Goal: Find specific page/section

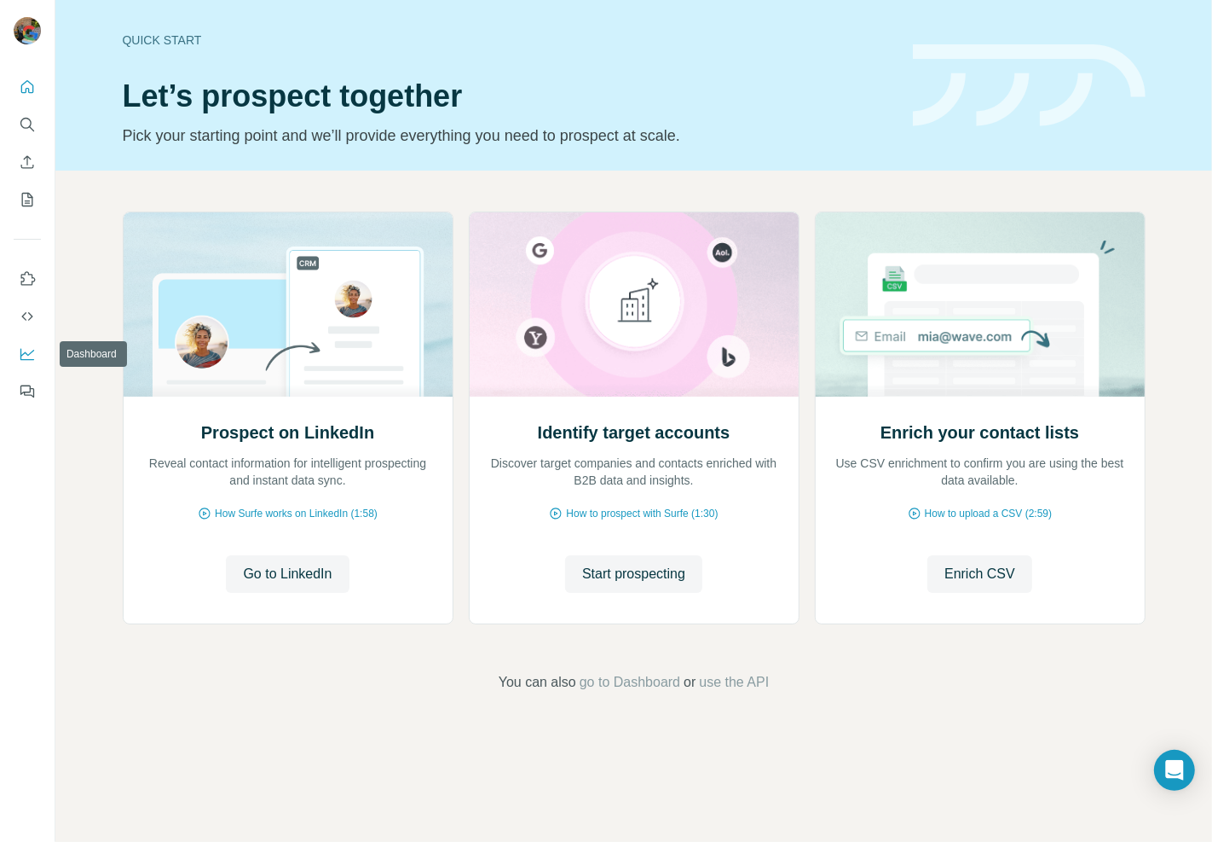
click at [37, 354] on button "Dashboard" at bounding box center [27, 353] width 27 height 31
click at [32, 124] on icon "Search" at bounding box center [27, 124] width 17 height 17
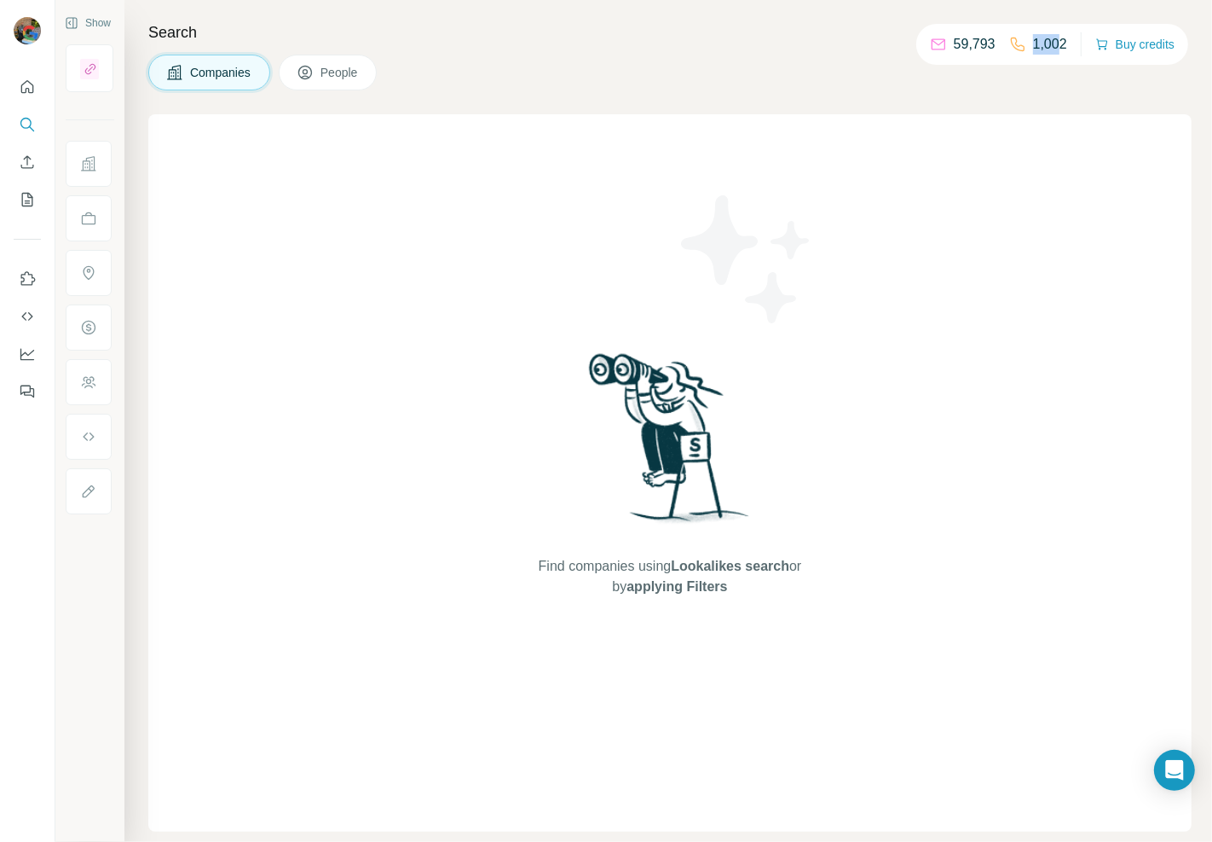
drag, startPoint x: 1056, startPoint y: 36, endPoint x: 1016, endPoint y: 48, distance: 41.0
click at [1016, 48] on div "1,002" at bounding box center [1038, 44] width 58 height 20
drag, startPoint x: 1010, startPoint y: 72, endPoint x: 912, endPoint y: 72, distance: 98.0
click at [1010, 73] on div "Companies People" at bounding box center [670, 73] width 1044 height 36
drag, startPoint x: 1076, startPoint y: 43, endPoint x: 1056, endPoint y: 41, distance: 20.6
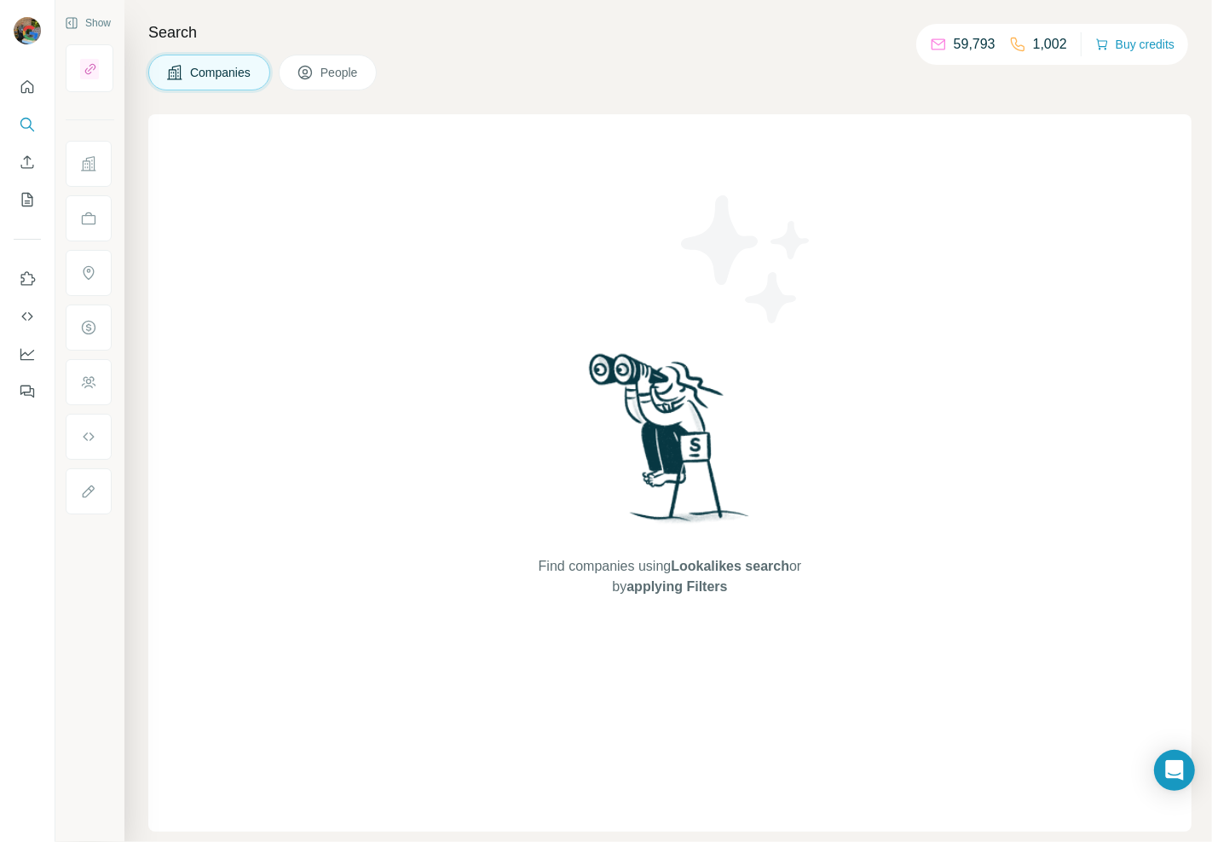
click at [1073, 43] on div "59,793 1,002 Buy credits" at bounding box center [1053, 44] width 272 height 41
drag, startPoint x: 1056, startPoint y: 41, endPoint x: 1007, endPoint y: 43, distance: 48.7
click at [1010, 43] on div "1,002" at bounding box center [1038, 44] width 58 height 20
click at [998, 78] on div "Companies People" at bounding box center [670, 73] width 1044 height 36
click at [24, 338] on button "Dashboard" at bounding box center [27, 353] width 27 height 31
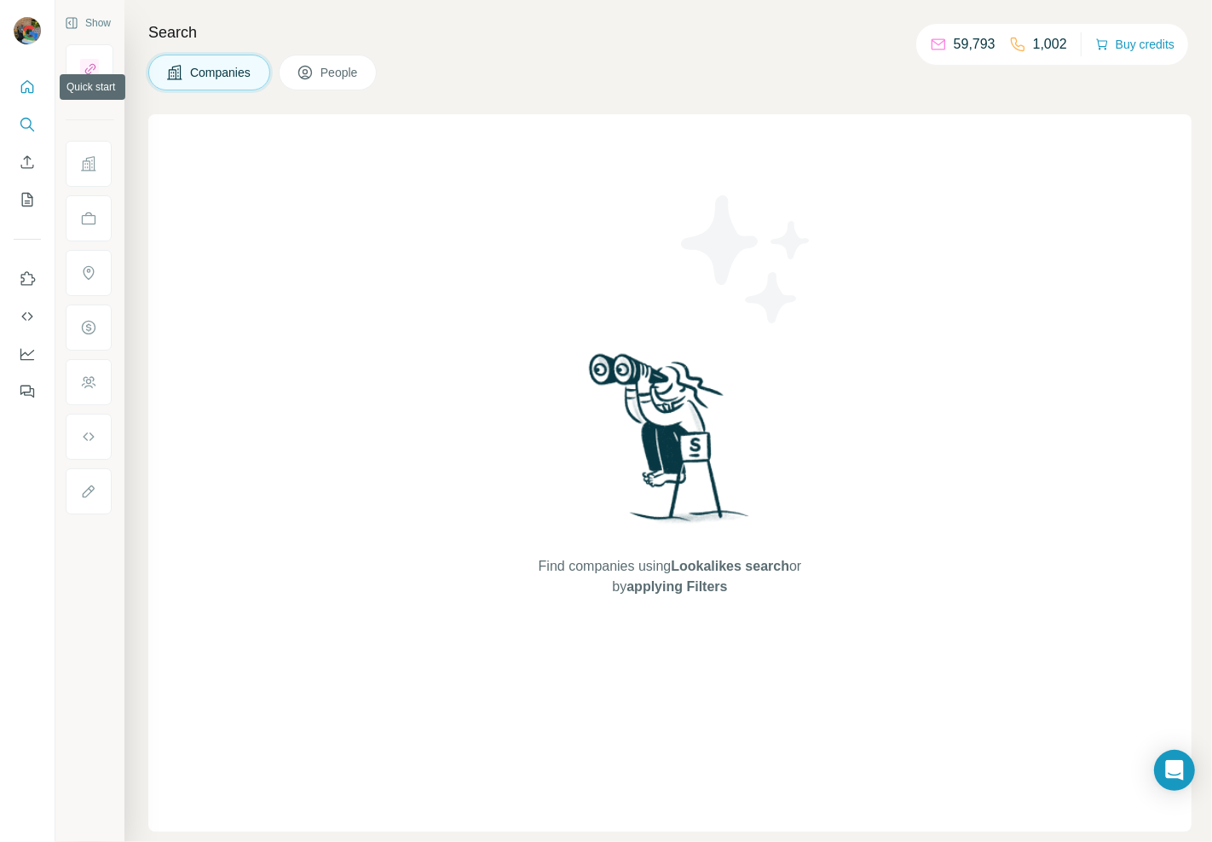
click at [22, 78] on icon "Quick start" at bounding box center [27, 86] width 17 height 17
click at [20, 81] on icon "Quick start" at bounding box center [27, 86] width 17 height 17
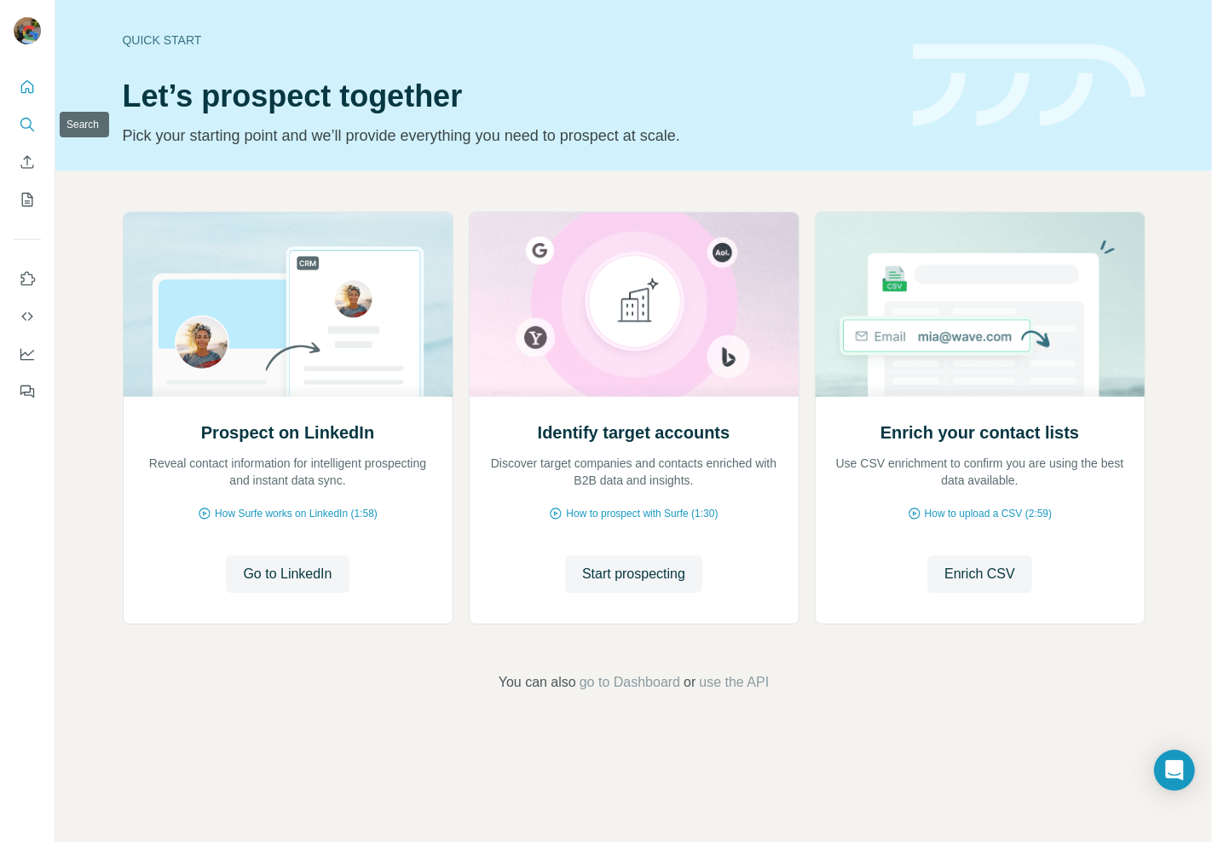
click at [24, 129] on icon "Search" at bounding box center [27, 124] width 17 height 17
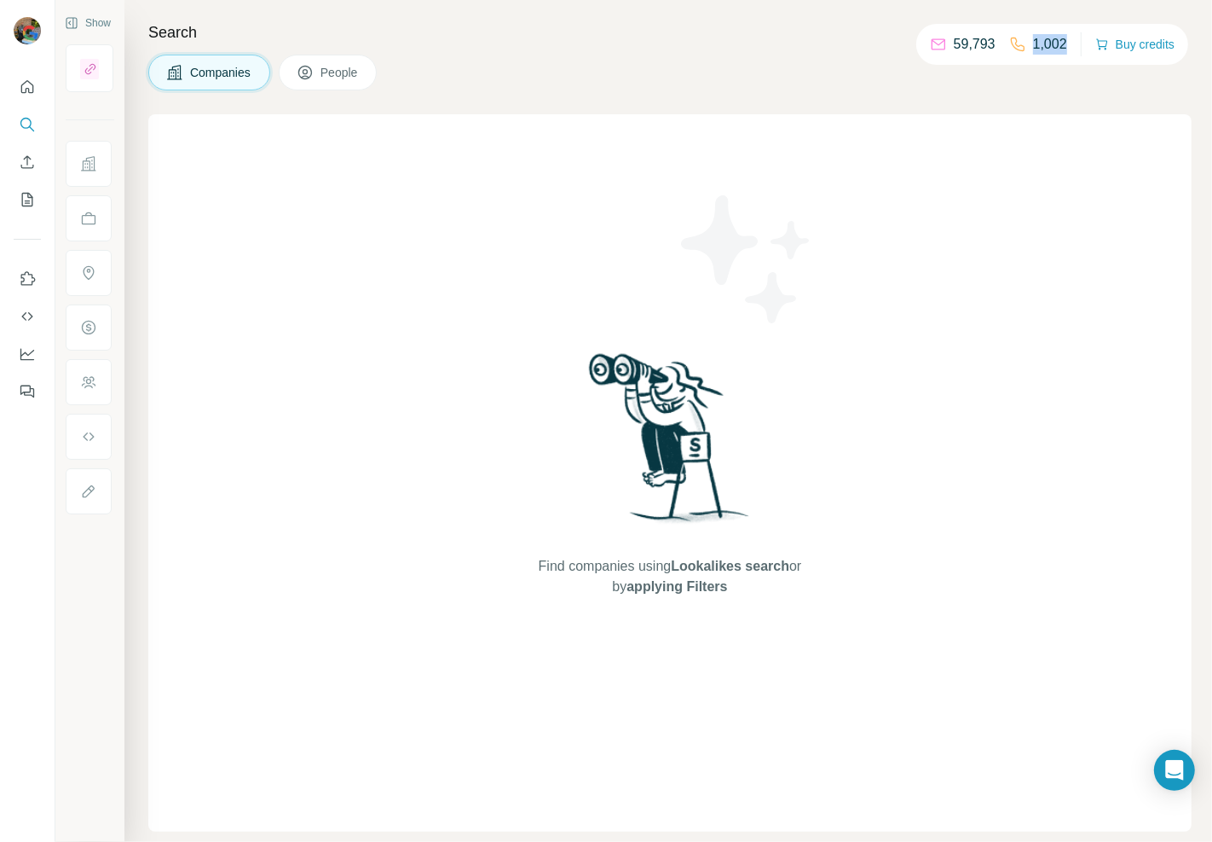
drag, startPoint x: 1067, startPoint y: 38, endPoint x: 1008, endPoint y: 52, distance: 61.2
click at [1016, 47] on div "59,793 1,002 Buy credits" at bounding box center [1053, 44] width 272 height 41
click at [946, 163] on div "Find companies using Lookalikes search or by applying Filters" at bounding box center [670, 472] width 1044 height 717
drag, startPoint x: 1060, startPoint y: 45, endPoint x: 1026, endPoint y: 51, distance: 34.6
click at [1033, 51] on p "1,002" at bounding box center [1050, 44] width 34 height 20
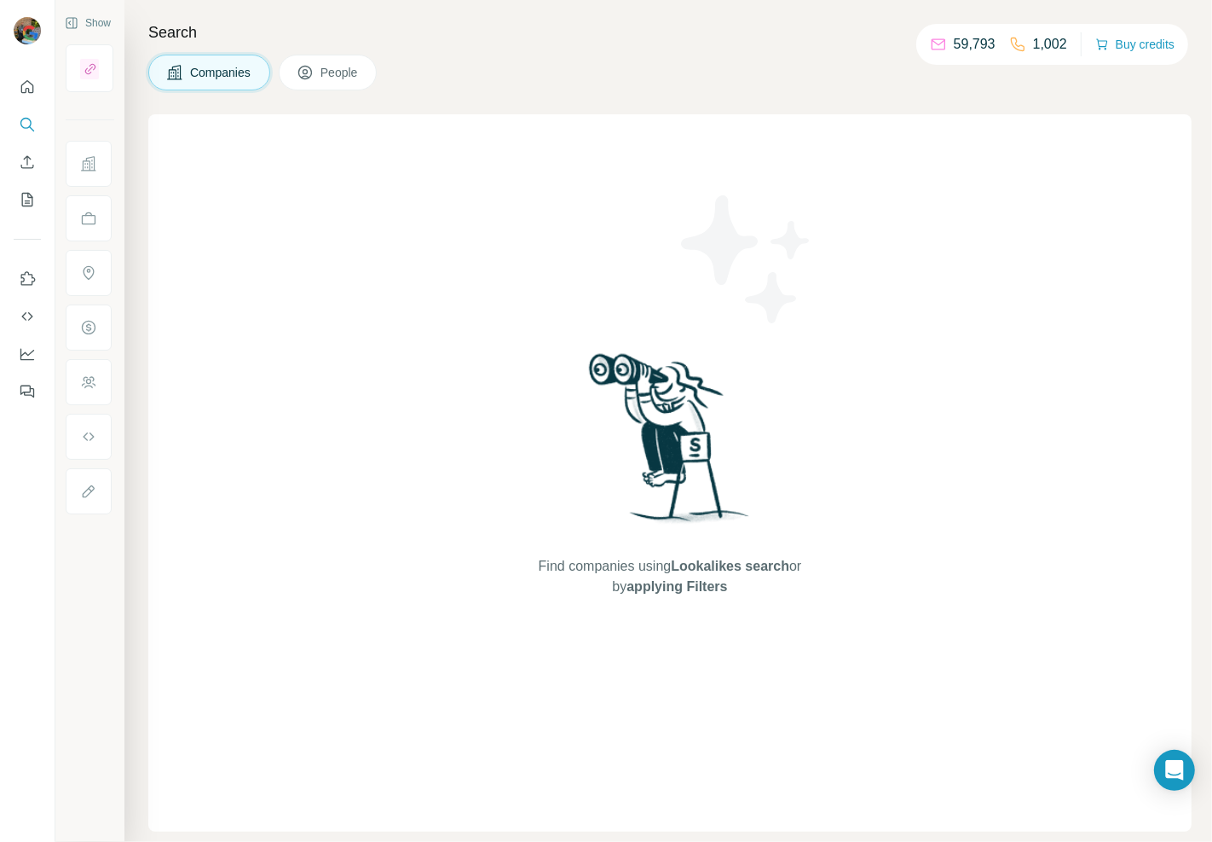
click at [1020, 81] on div "Companies People" at bounding box center [670, 73] width 1044 height 36
